Goal: Information Seeking & Learning: Learn about a topic

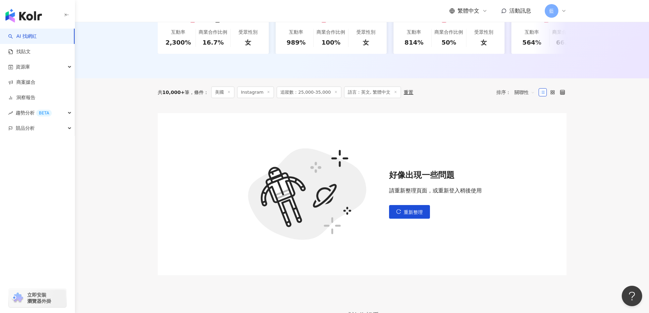
scroll to position [0, 1020]
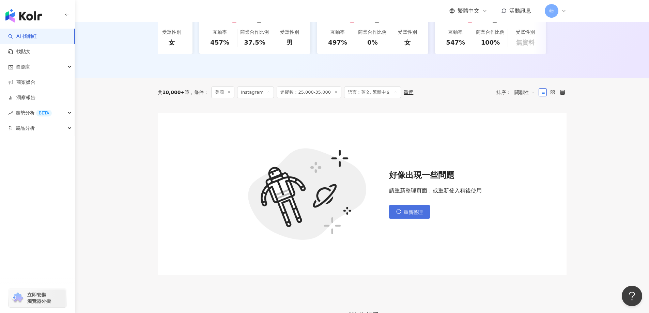
click at [400, 219] on button "重新整理" at bounding box center [409, 212] width 41 height 14
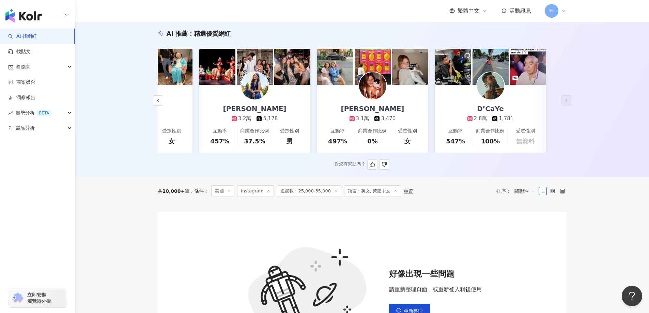
scroll to position [68, 0]
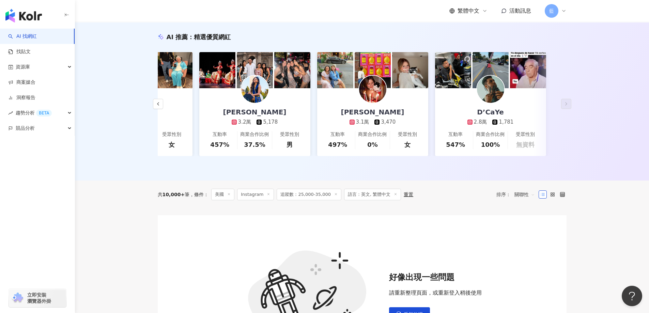
click at [522, 198] on span "關聯性" at bounding box center [525, 194] width 20 height 11
click at [466, 199] on div "共 10,000+ 筆 條件 ： 美國 Instagram 追蹤數：25,000-35,000 語言：英文, 繁體中文 重置 排序： 關聯性 關聯性" at bounding box center [362, 195] width 409 height 12
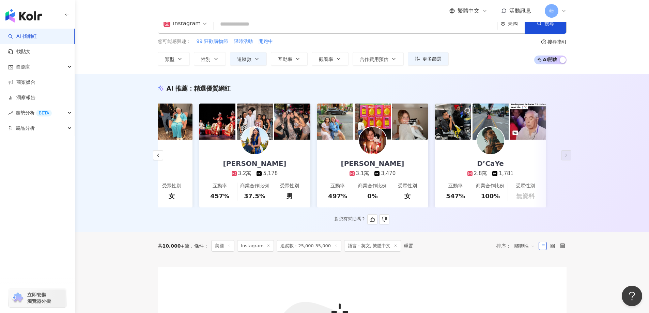
scroll to position [0, 0]
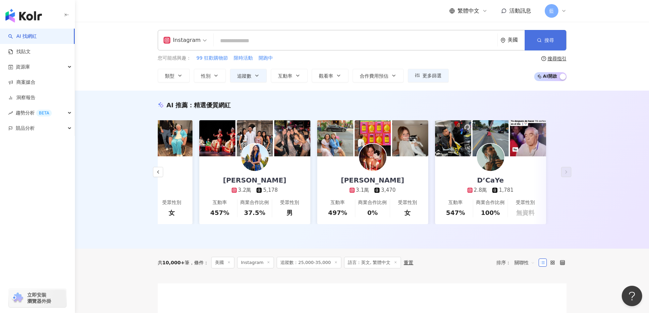
click at [547, 40] on span "搜尋" at bounding box center [550, 39] width 10 height 5
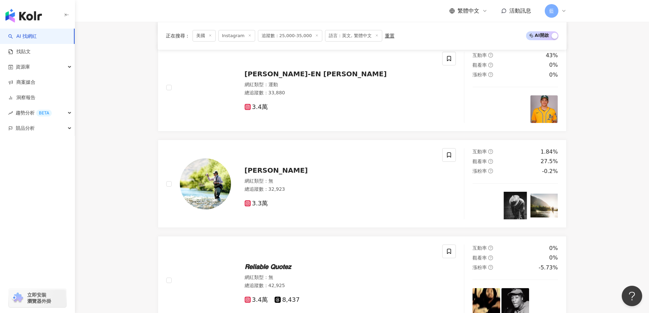
scroll to position [1542, 0]
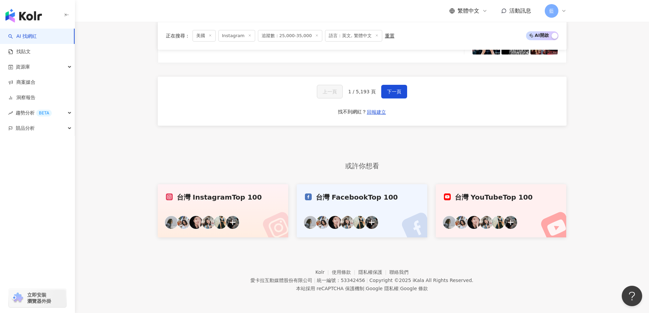
click at [367, 91] on span "1 / 5,193 頁" at bounding box center [362, 91] width 28 height 5
drag, startPoint x: 357, startPoint y: 92, endPoint x: 366, endPoint y: 92, distance: 9.9
click at [358, 92] on span "1 / 5,193 頁" at bounding box center [362, 91] width 28 height 5
click at [351, 92] on span "1 / 5,193 頁" at bounding box center [362, 91] width 28 height 5
click at [394, 92] on span "下一頁" at bounding box center [394, 91] width 14 height 5
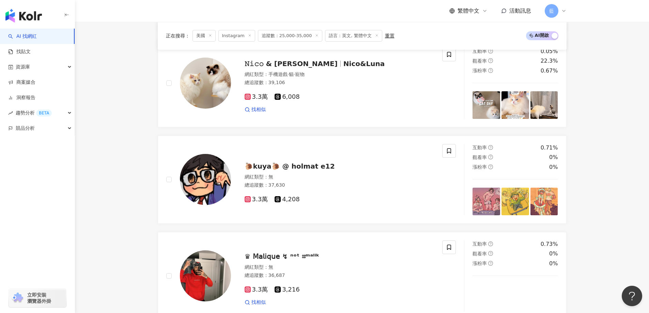
scroll to position [1388, 0]
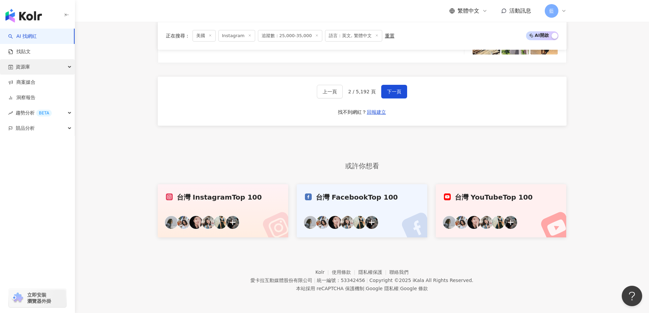
click at [66, 69] on div "資源庫" at bounding box center [37, 66] width 75 height 15
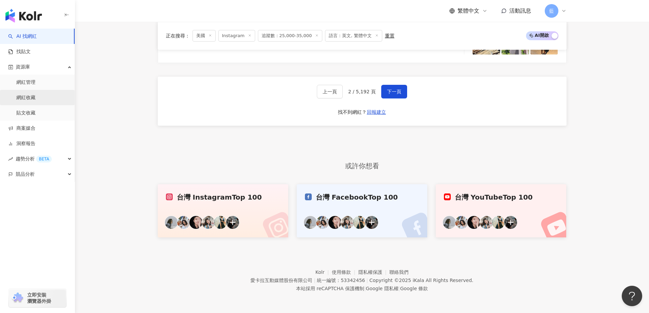
click at [33, 94] on link "網紅收藏" at bounding box center [25, 97] width 19 height 7
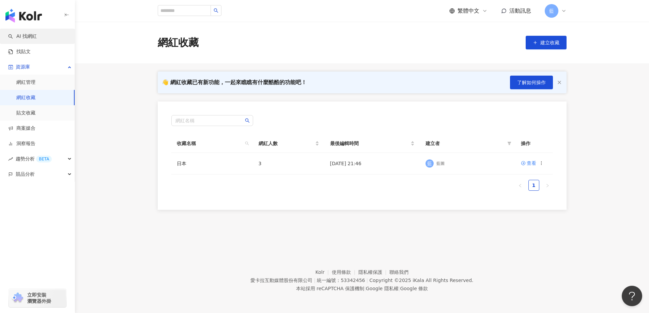
click at [28, 33] on link "AI 找網紅" at bounding box center [22, 36] width 29 height 7
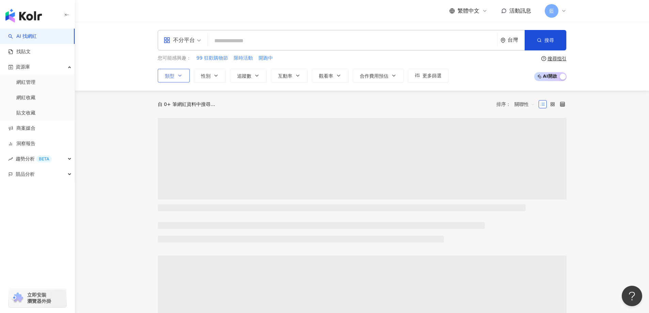
click at [180, 74] on icon "button" at bounding box center [179, 75] width 5 height 5
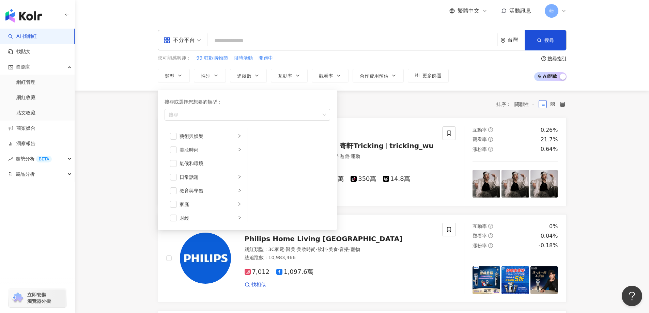
click at [473, 66] on div "您可能感興趣： 99 狂歡購物節 限時活動 開跑中 類型 搜尋或選擇您想要的類型： 搜尋 藝術與娛樂 美妝時尚 氣候和環境 日常話題 教育與學習 家庭 財經 …" at bounding box center [362, 69] width 409 height 28
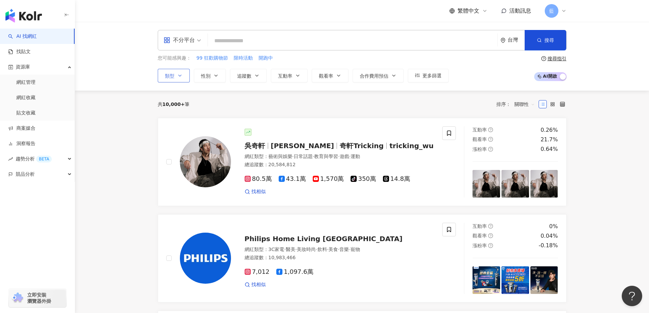
click at [172, 78] on span "類型" at bounding box center [170, 75] width 10 height 5
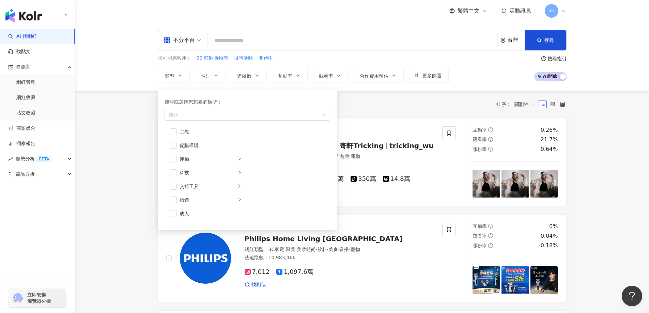
click at [455, 79] on div "您可能感興趣： 99 狂歡購物節 限時活動 開跑中 類型 搜尋或選擇您想要的類型： 搜尋 藝術與娛樂 美妝時尚 氣候和環境 日常話題 教育與學習 家庭 財經 …" at bounding box center [362, 69] width 409 height 28
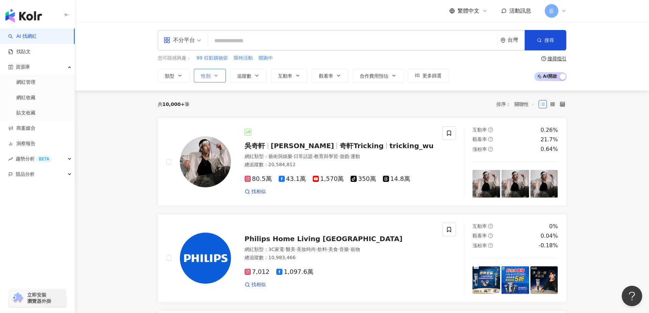
click at [209, 79] on button "性別" at bounding box center [210, 76] width 32 height 14
click at [256, 72] on button "追蹤數" at bounding box center [248, 76] width 37 height 14
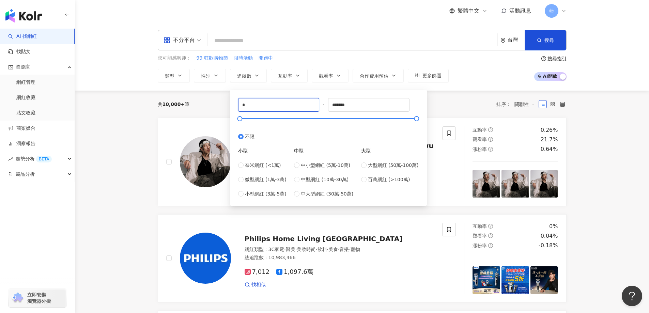
drag, startPoint x: 252, startPoint y: 102, endPoint x: 157, endPoint y: 76, distance: 98.8
type input "*****"
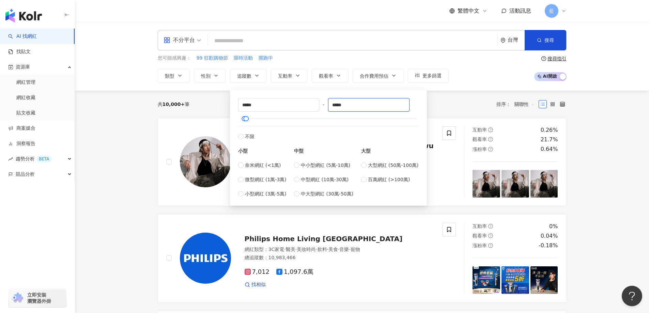
type input "*****"
click at [376, 55] on div "您可能感興趣： 99 狂歡購物節 限時活動 開跑中" at bounding box center [303, 58] width 291 height 7
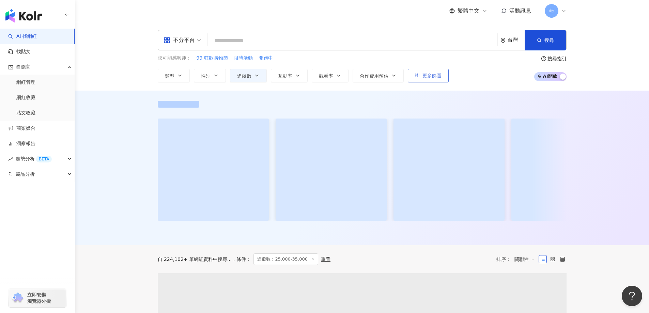
click at [421, 76] on button "更多篩選" at bounding box center [428, 76] width 41 height 14
type input "*****"
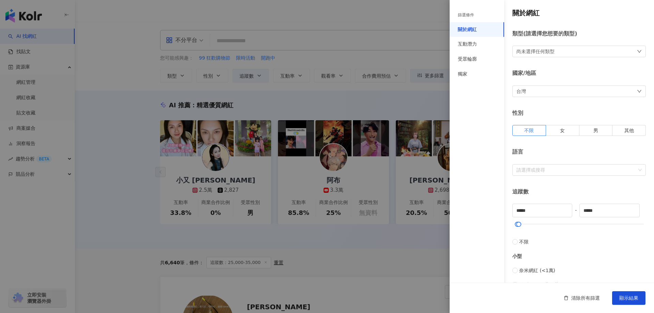
click at [552, 87] on div "台灣" at bounding box center [580, 92] width 134 height 12
click at [528, 200] on div "美國" at bounding box center [527, 201] width 10 height 12
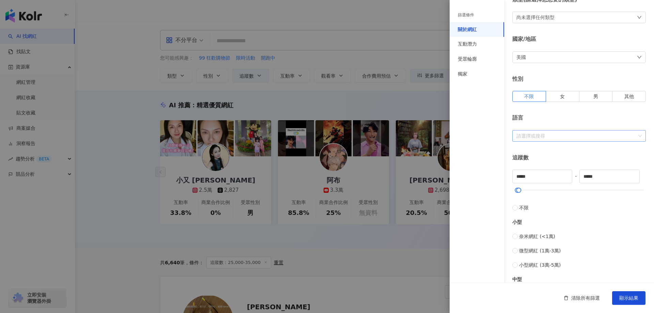
click at [568, 140] on div "關於網紅 類型 ( 請選擇您想要的類型 ) 尚未選擇任何類型 國家/地區 美國 性別 不限 女 男 其他 語言 請選擇或搜尋 追蹤數 ***** - ****…" at bounding box center [552, 208] width 205 height 485
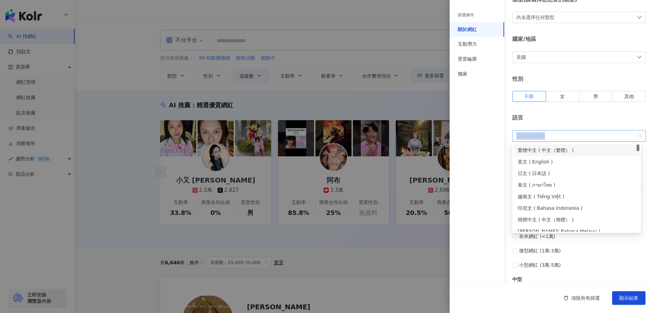
click at [570, 138] on div at bounding box center [576, 135] width 124 height 5
click at [559, 159] on div "英文 ( English )" at bounding box center [577, 161] width 118 height 7
click at [567, 150] on div "繁體中文 ( 中文（繁體） )" at bounding box center [577, 150] width 118 height 7
click at [595, 114] on div "語言" at bounding box center [580, 117] width 134 height 7
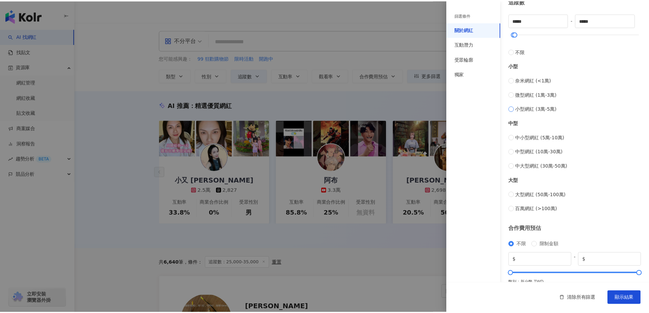
scroll to position [201, 0]
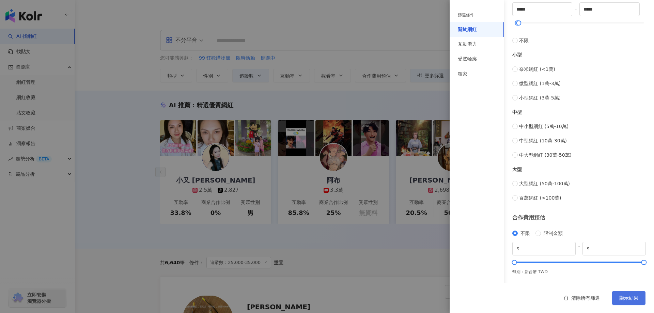
click at [621, 293] on button "顯示結果" at bounding box center [629, 298] width 33 height 14
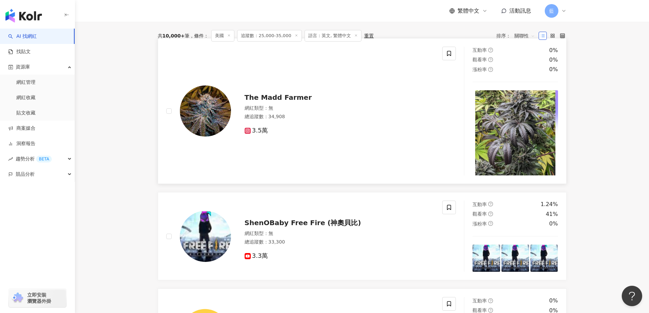
scroll to position [68, 0]
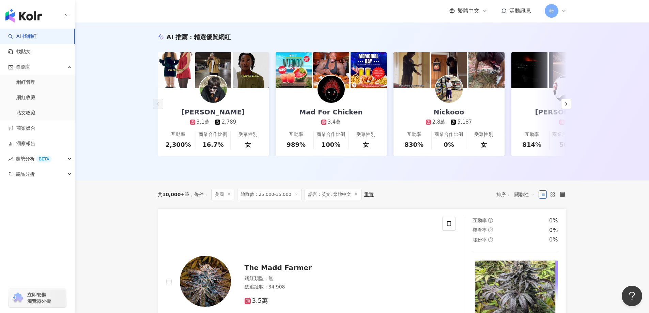
click at [341, 200] on span "語言：英文, 繁體中文" at bounding box center [333, 195] width 57 height 12
click at [355, 196] on icon at bounding box center [356, 194] width 3 height 3
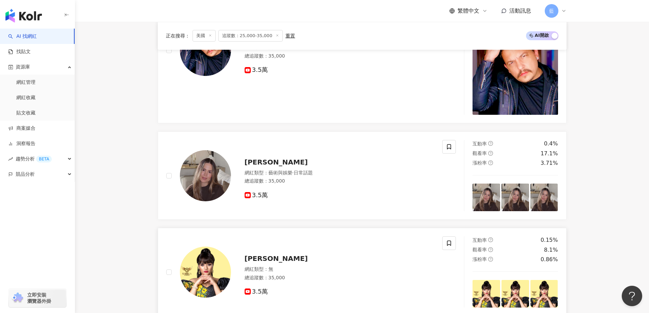
scroll to position [1295, 0]
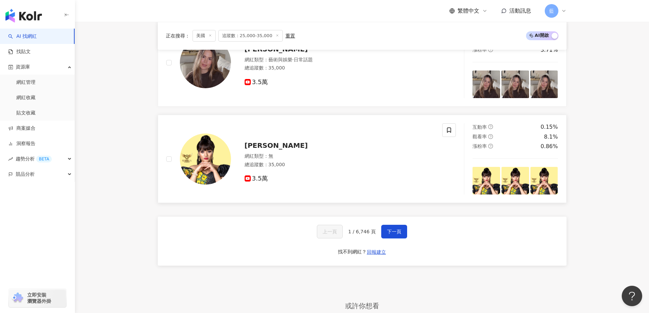
click at [290, 150] on span "Gabriela Sepúlveda" at bounding box center [276, 145] width 63 height 8
click at [400, 232] on button "下一頁" at bounding box center [394, 232] width 26 height 14
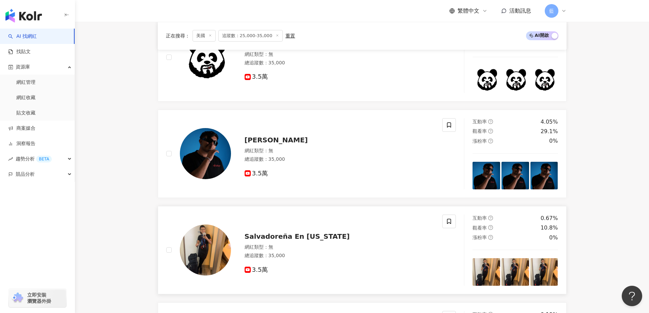
scroll to position [303, 0]
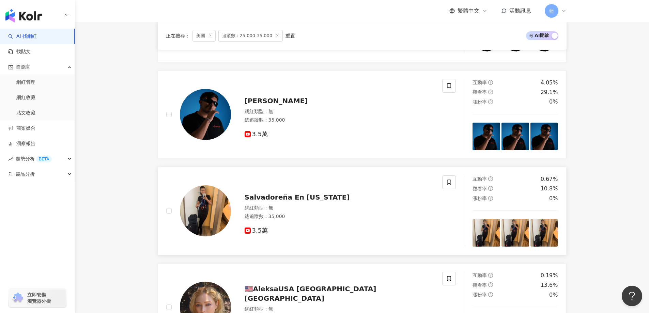
click at [306, 201] on span "Salvadoreña En Texas" at bounding box center [297, 197] width 105 height 8
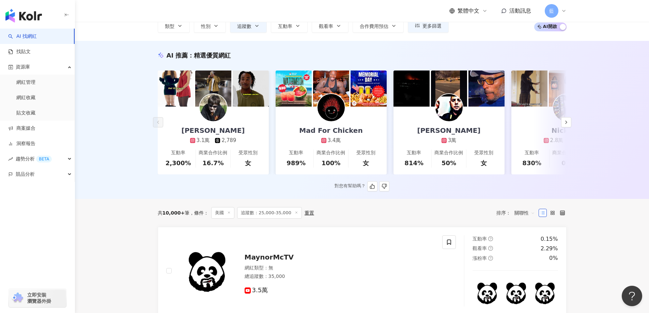
scroll to position [0, 0]
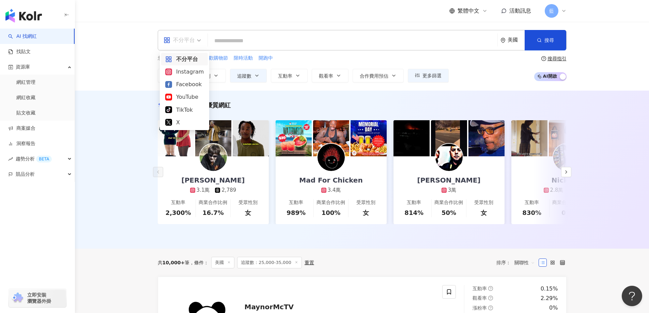
click at [196, 42] on span "不分平台" at bounding box center [182, 40] width 37 height 11
click at [192, 67] on div "Instagram" at bounding box center [184, 71] width 47 height 13
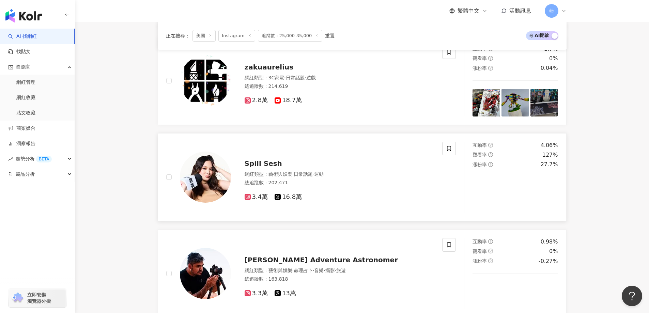
scroll to position [1023, 0]
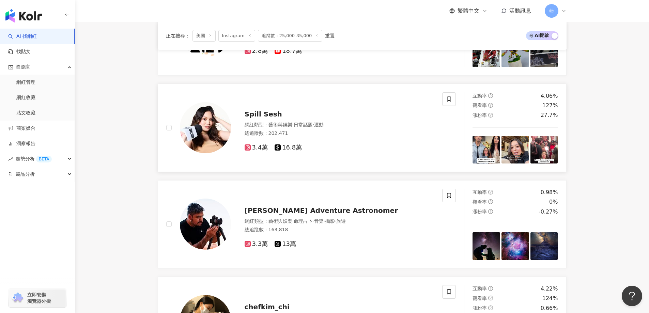
click at [274, 118] on span "Spill Sesh" at bounding box center [263, 114] width 37 height 8
click at [263, 116] on span "Spill Sesh" at bounding box center [263, 114] width 37 height 8
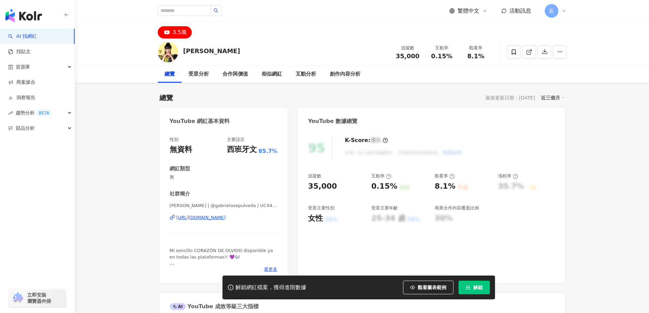
click at [226, 220] on div "[URL][DOMAIN_NAME]" at bounding box center [201, 218] width 49 height 6
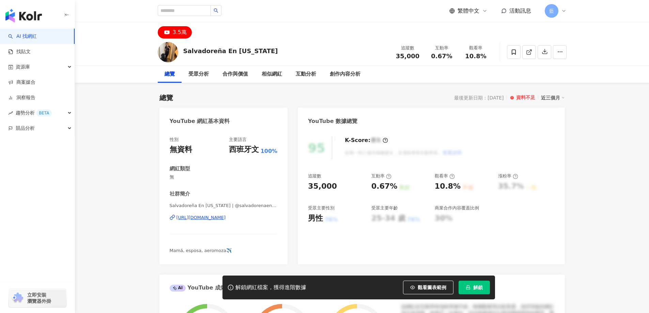
click at [240, 221] on div "Salvadoreña En Texas | @salvadorenaentexas | UCqEFHJ9O7tJyWh4bb1xOpSg https://w…" at bounding box center [224, 223] width 108 height 40
click at [226, 217] on div "https://www.youtube.com/channel/UCqEFHJ9O7tJyWh4bb1xOpSg" at bounding box center [201, 218] width 49 height 6
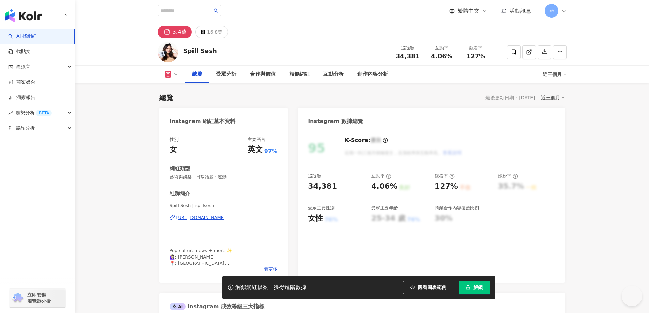
click at [225, 215] on div "[URL][DOMAIN_NAME]" at bounding box center [201, 218] width 49 height 6
